Goal: Information Seeking & Learning: Learn about a topic

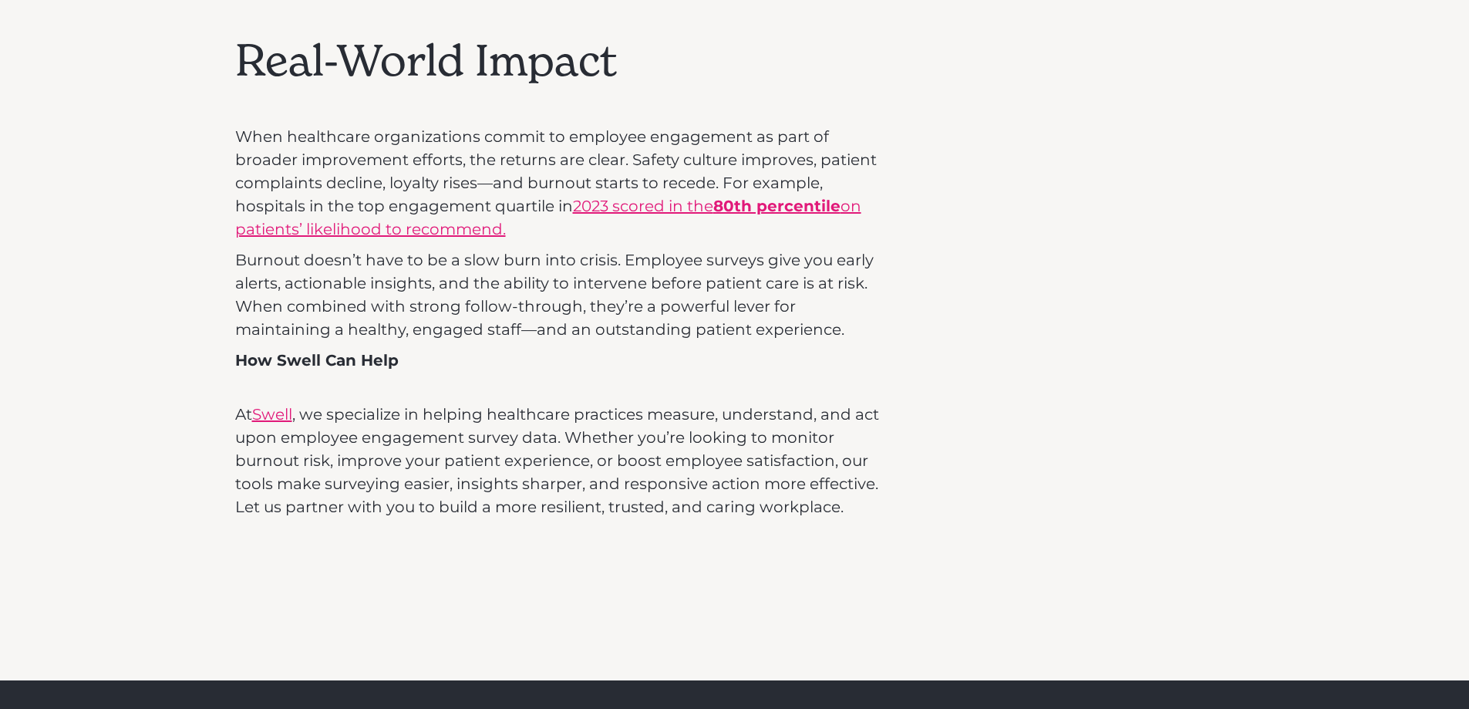
scroll to position [2545, 0]
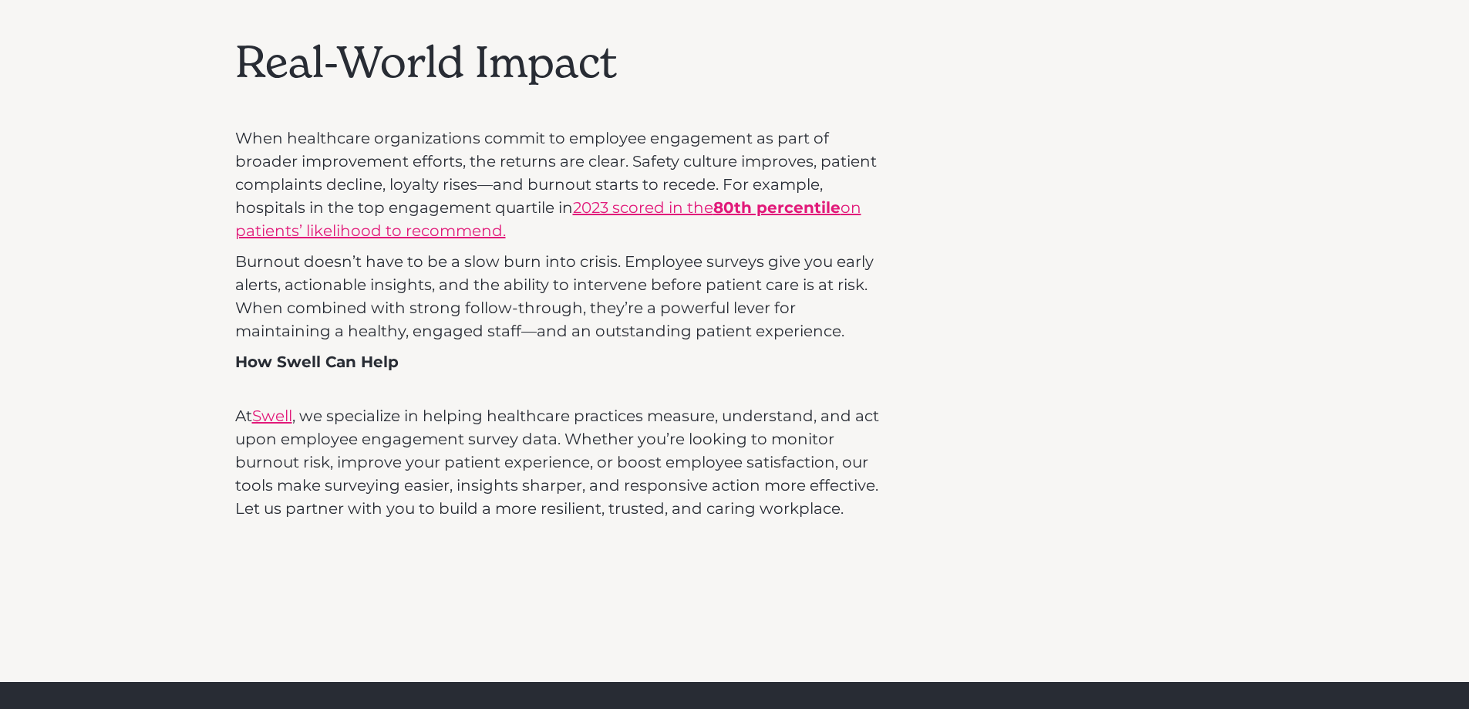
click at [290, 406] on link "Swell" at bounding box center [272, 415] width 40 height 19
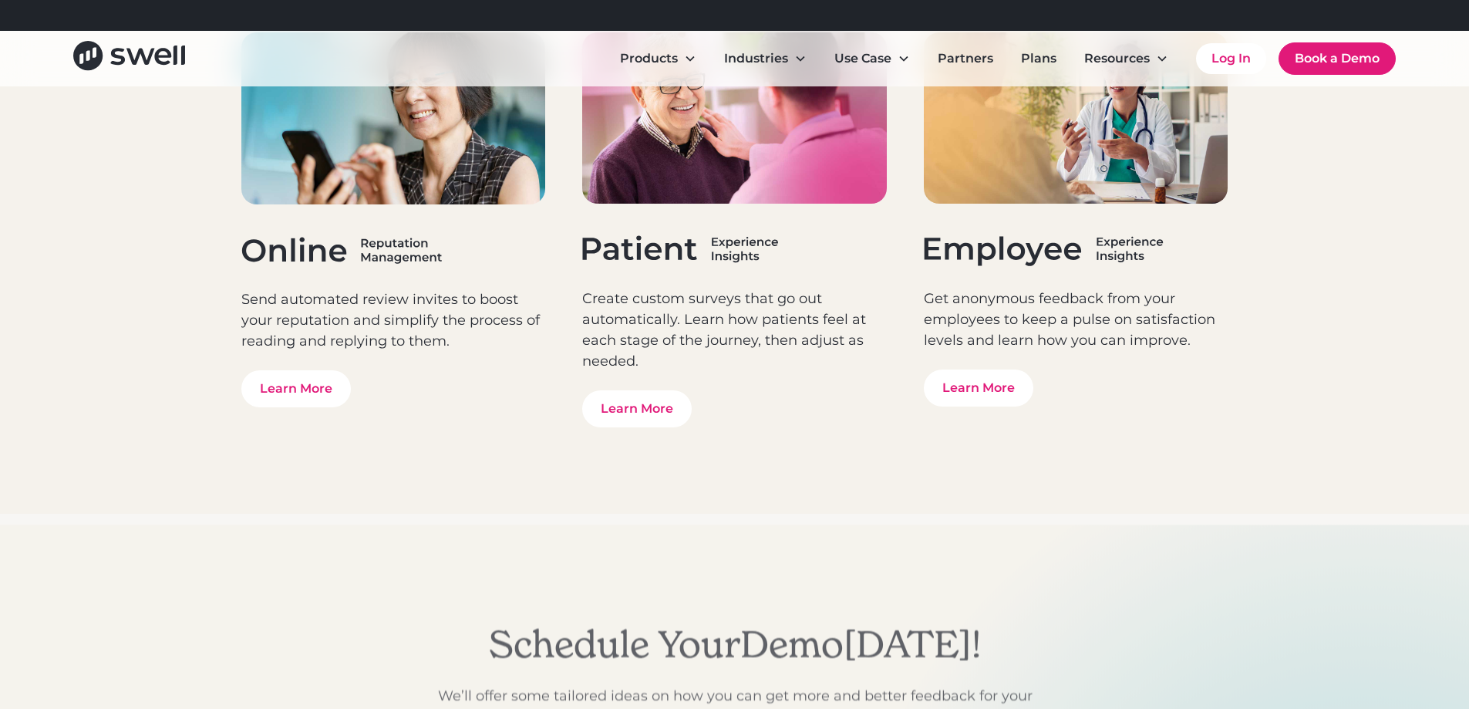
scroll to position [4858, 0]
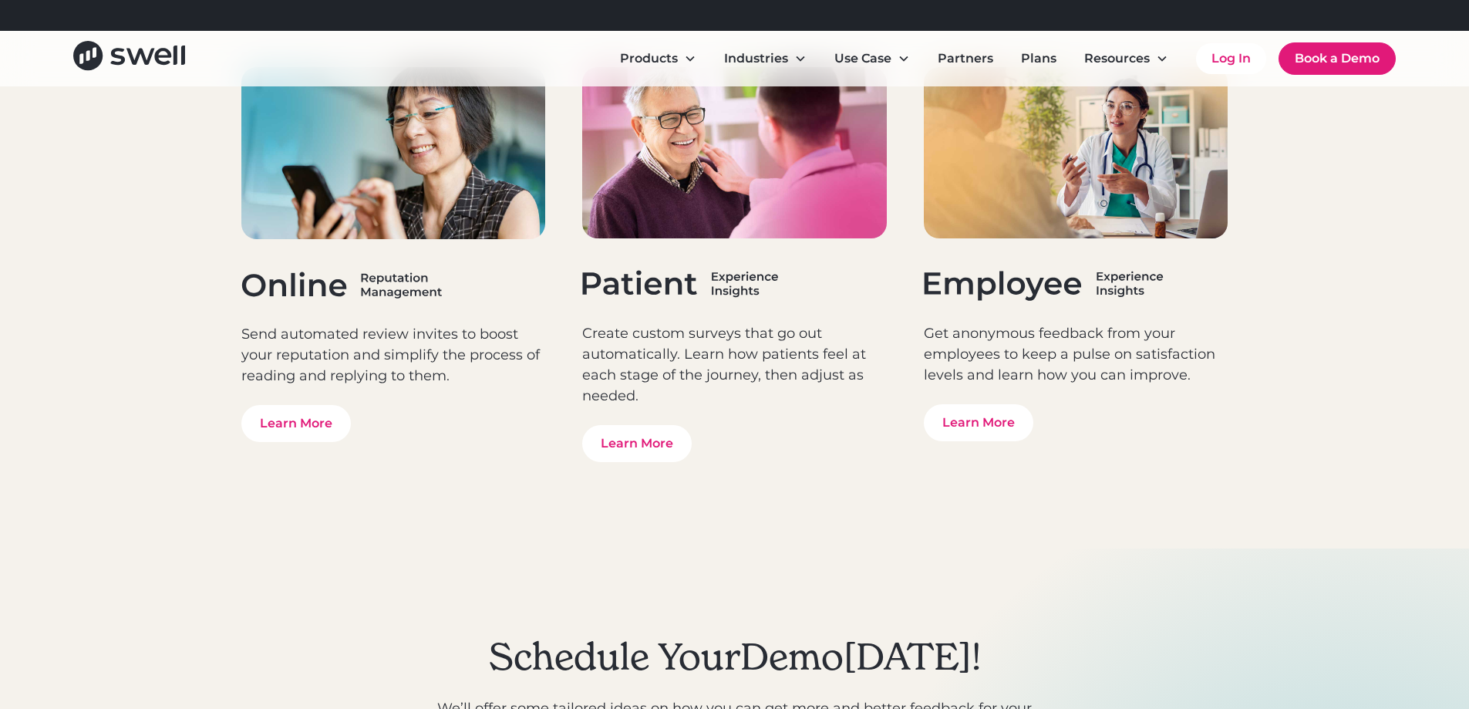
click at [963, 399] on div "Get anonymous feedback from your employees to keep a pulse on satisfaction leve…" at bounding box center [1076, 254] width 305 height 374
click at [954, 413] on link "Learn More" at bounding box center [978, 422] width 109 height 37
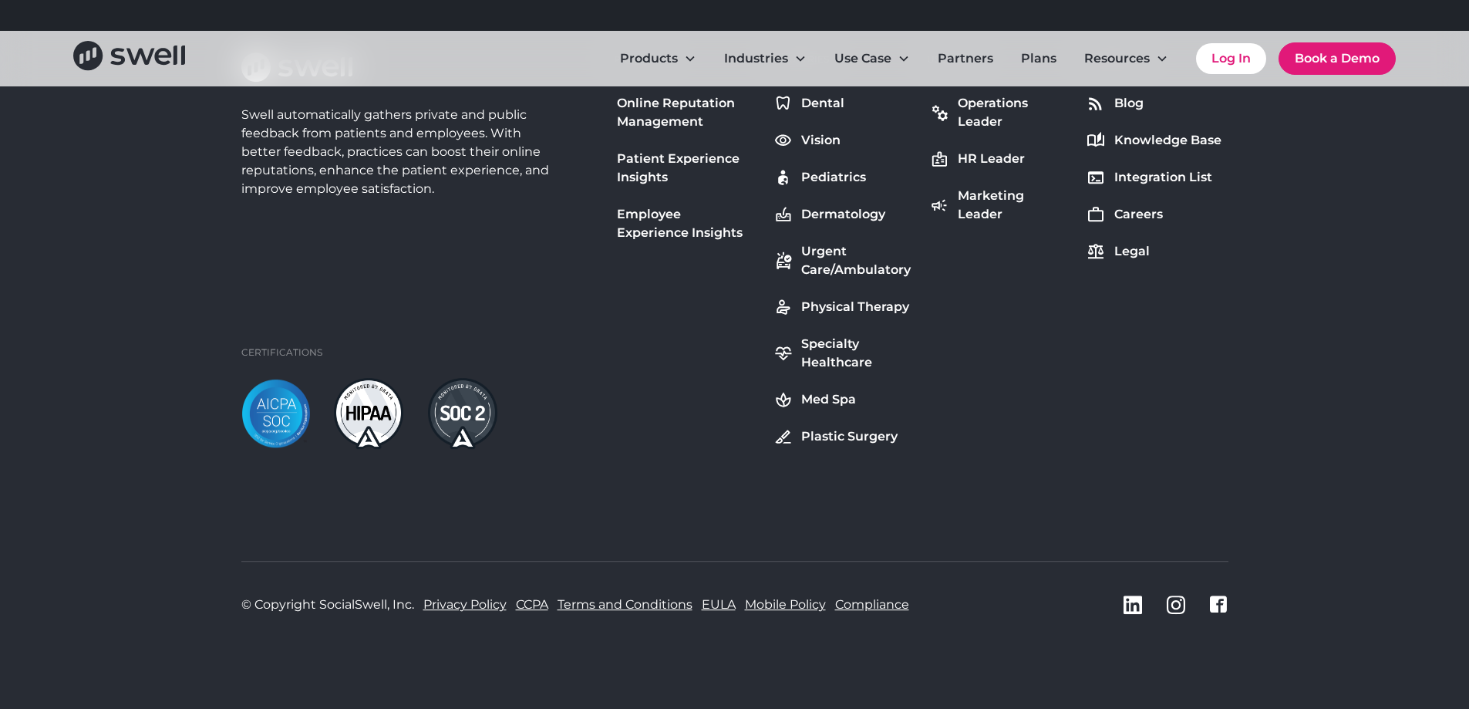
scroll to position [9059, 0]
